Goal: Task Accomplishment & Management: Manage account settings

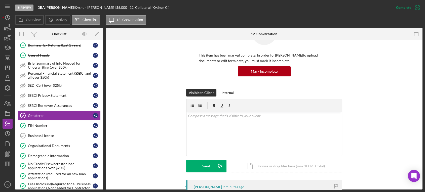
scroll to position [112, 0]
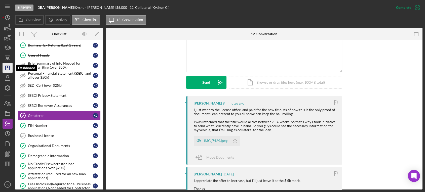
click at [7, 70] on polygon "button" at bounding box center [8, 68] width 4 height 4
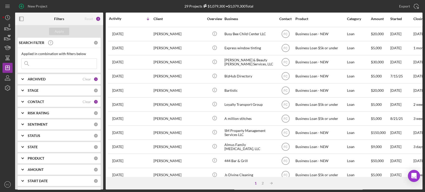
scroll to position [205, 0]
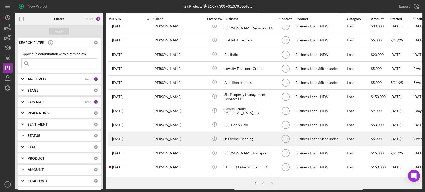
click at [142, 135] on div "[DATE] [PERSON_NAME]" at bounding box center [131, 139] width 44 height 13
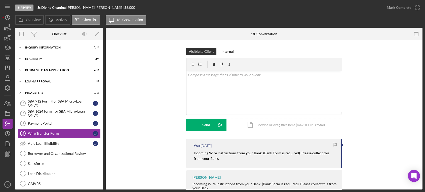
scroll to position [18, 0]
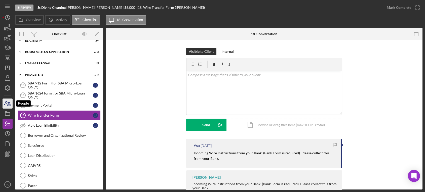
click at [7, 106] on icon "button" at bounding box center [9, 104] width 4 height 4
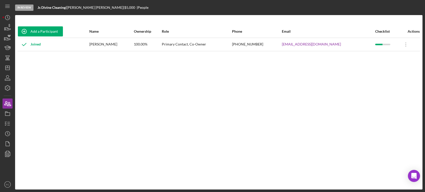
drag, startPoint x: 255, startPoint y: 101, endPoint x: 245, endPoint y: 103, distance: 11.0
drag, startPoint x: 245, startPoint y: 103, endPoint x: 6, endPoint y: 69, distance: 241.2
click at [6, 69] on icon "Icon/Dashboard" at bounding box center [7, 68] width 13 height 13
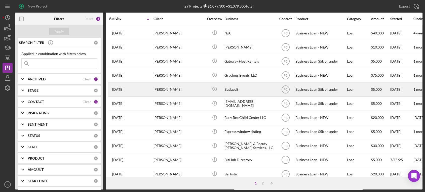
scroll to position [112, 0]
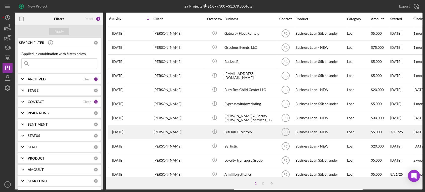
click at [158, 132] on div "[PERSON_NAME]" at bounding box center [178, 131] width 50 height 13
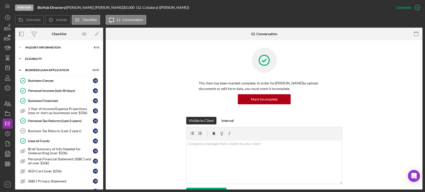
click at [42, 60] on div "ELIGIBILITY" at bounding box center [61, 58] width 72 height 3
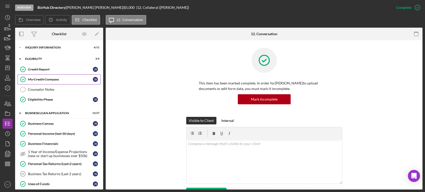
click at [43, 77] on link "My Credit Compass My Credit Compass j s" at bounding box center [59, 79] width 83 height 10
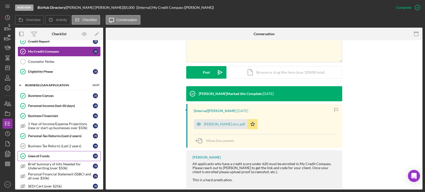
scroll to position [56, 0]
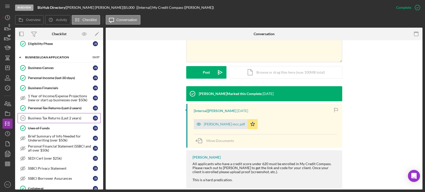
click at [48, 118] on div "Business Tax Returns (Last 2 years)" at bounding box center [60, 118] width 65 height 4
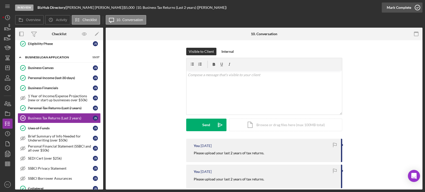
click at [417, 7] on icon "button" at bounding box center [417, 7] width 13 height 13
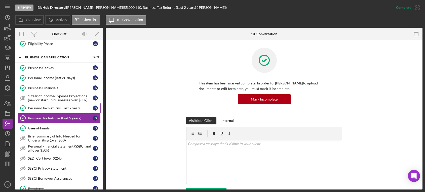
click at [30, 108] on div "Personal Tax Returns (Last 2 years)" at bounding box center [60, 108] width 65 height 4
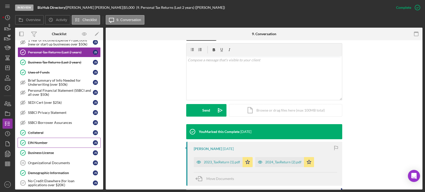
scroll to position [140, 0]
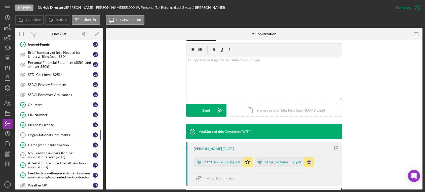
click at [65, 133] on div "Organizational Documents" at bounding box center [60, 135] width 65 height 4
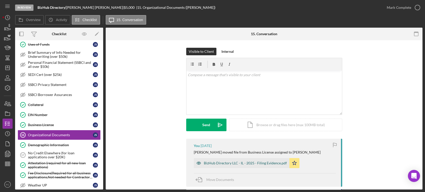
click at [223, 162] on div "BizHub Directory LLC - IL - 2025 - Filing Evidence.pdf" at bounding box center [245, 163] width 83 height 4
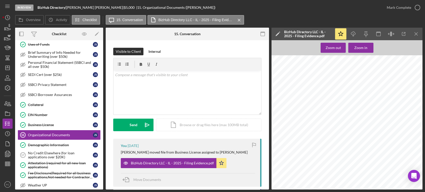
scroll to position [69, 0]
click at [10, 104] on icon "button" at bounding box center [7, 103] width 13 height 13
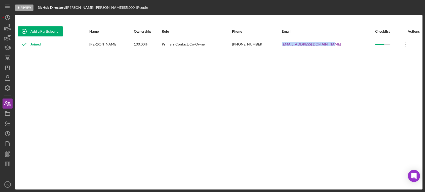
drag, startPoint x: 286, startPoint y: 44, endPoint x: 336, endPoint y: 45, distance: 50.8
click at [336, 45] on tr "Joined [PERSON_NAME] 100.00% Primary Contact, Co-Owner [PHONE_NUMBER] [EMAIL_AD…" at bounding box center [219, 44] width 402 height 13
copy tr "[EMAIL_ADDRESS][DOMAIN_NAME]"
click at [11, 103] on icon "button" at bounding box center [7, 103] width 13 height 13
click at [6, 68] on polygon "button" at bounding box center [8, 68] width 4 height 4
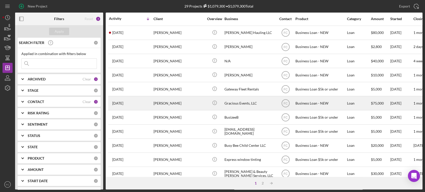
scroll to position [112, 0]
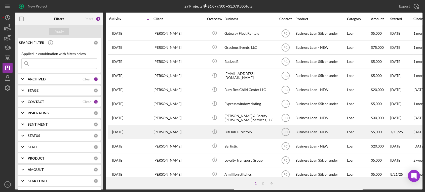
click at [153, 127] on div "[PERSON_NAME]" at bounding box center [178, 131] width 50 height 13
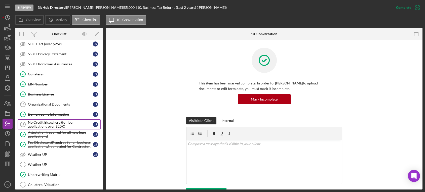
scroll to position [155, 0]
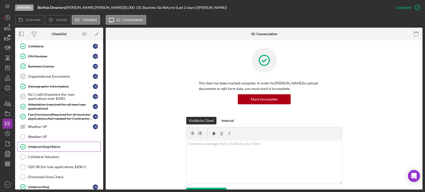
click at [50, 142] on link "Underwriting Matrix Underwriting Matrix" at bounding box center [59, 147] width 83 height 10
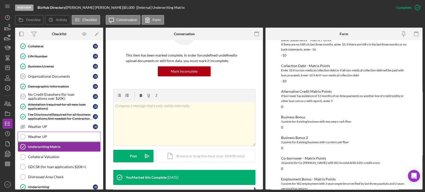
scroll to position [183, 0]
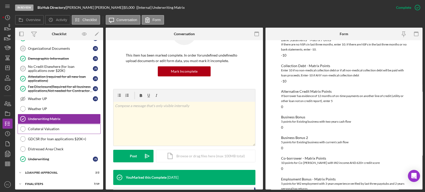
click at [46, 127] on div "Collateral Valuation" at bounding box center [64, 129] width 72 height 4
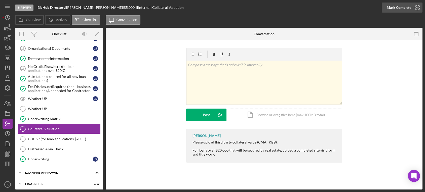
click at [417, 8] on icon "button" at bounding box center [417, 7] width 13 height 13
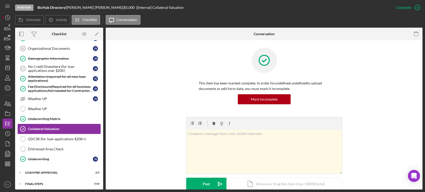
scroll to position [195, 0]
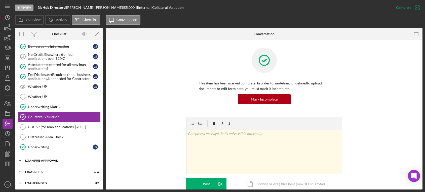
click at [32, 162] on div "Icon/Expander LOAN PRE-APPROVAL 2 / 2" at bounding box center [59, 161] width 88 height 10
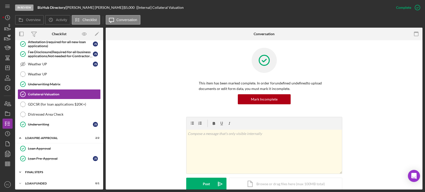
click at [30, 174] on div "Icon/Expander FINAL STEPS 7 / 19" at bounding box center [59, 172] width 88 height 10
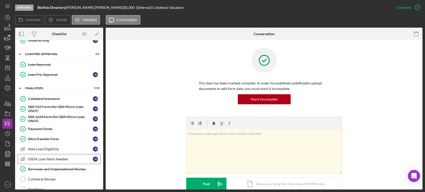
scroll to position [330, 0]
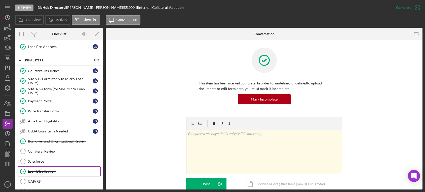
click at [50, 169] on div "Loan Distribution" at bounding box center [64, 171] width 72 height 4
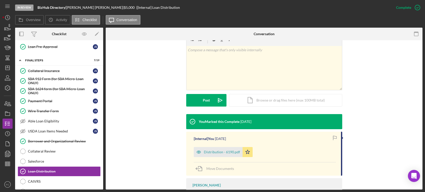
scroll to position [112, 0]
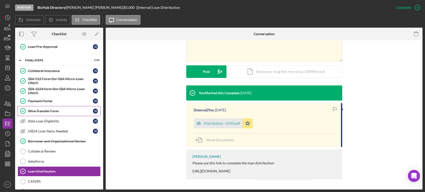
click at [55, 109] on div "Wire Transfer Form" at bounding box center [60, 111] width 65 height 4
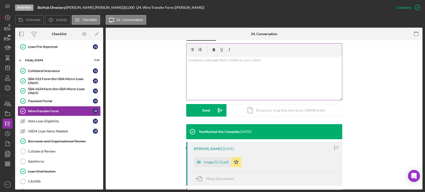
scroll to position [112, 0]
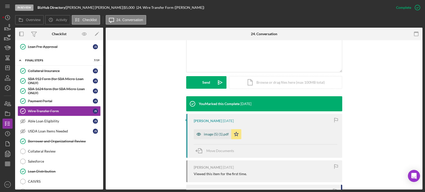
click at [209, 134] on div "image (5) (1).pdf" at bounding box center [216, 134] width 25 height 4
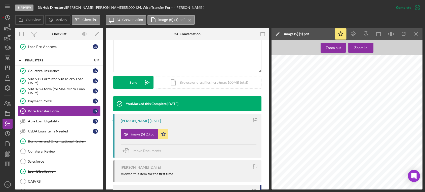
scroll to position [0, 0]
drag, startPoint x: 145, startPoint y: 130, endPoint x: 134, endPoint y: 134, distance: 11.1
click at [134, 134] on div "image (5) (1).pdf" at bounding box center [143, 134] width 25 height 4
click at [134, 132] on div "image (5) (1).pdf" at bounding box center [139, 134] width 37 height 10
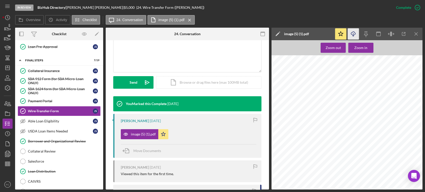
drag, startPoint x: 136, startPoint y: 132, endPoint x: 354, endPoint y: 33, distance: 239.5
click at [354, 33] on icon "Icon/Download" at bounding box center [353, 33] width 11 height 11
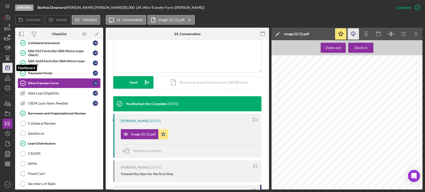
click at [7, 69] on icon "Icon/Dashboard" at bounding box center [7, 68] width 13 height 13
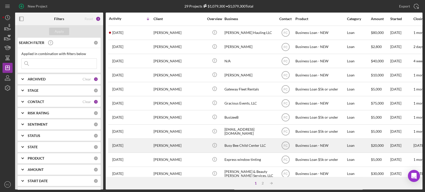
scroll to position [84, 0]
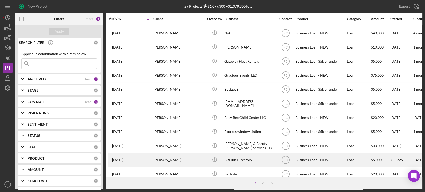
click at [149, 159] on div "[DATE] [PERSON_NAME]" at bounding box center [131, 159] width 44 height 13
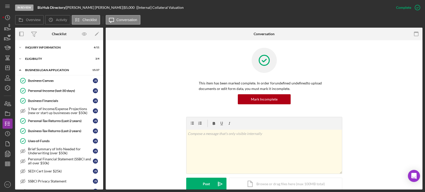
scroll to position [195, 0]
